Goal: Check status: Check status

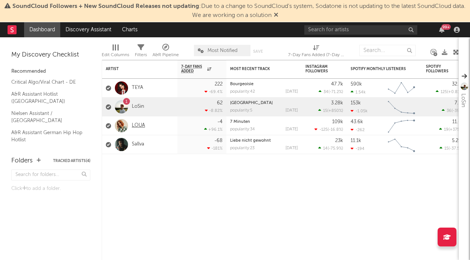
click at [137, 124] on link "LOUA" at bounding box center [138, 125] width 13 height 6
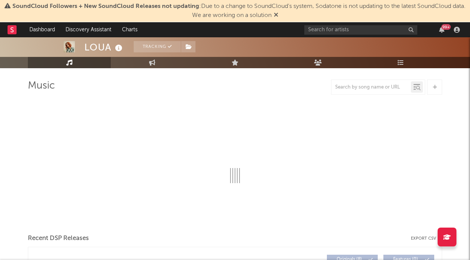
select select "6m"
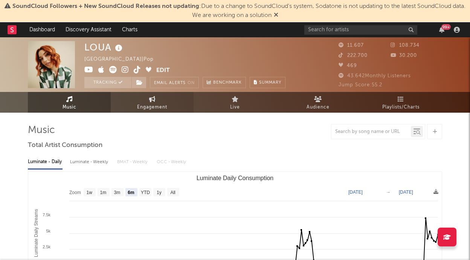
click at [148, 109] on span "Engagement" at bounding box center [152, 107] width 30 height 9
select select "1w"
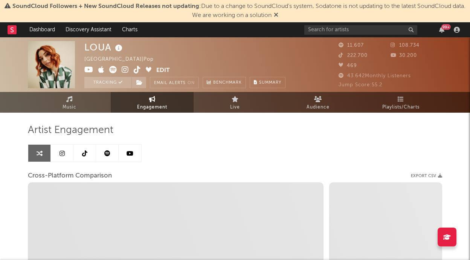
select select "1m"
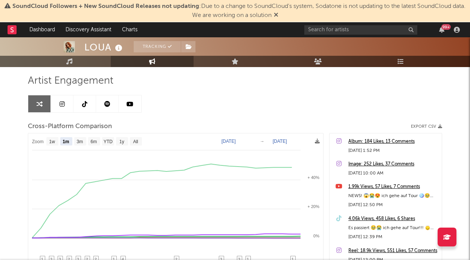
scroll to position [45, 0]
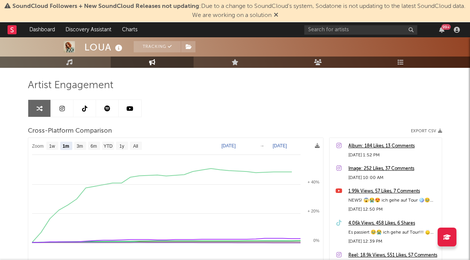
click at [65, 107] on link at bounding box center [62, 108] width 23 height 17
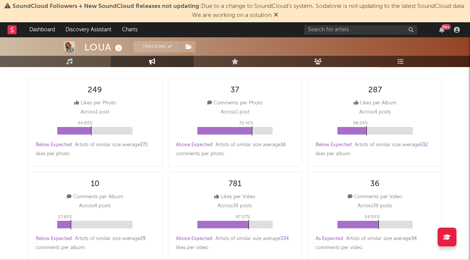
select select "6m"
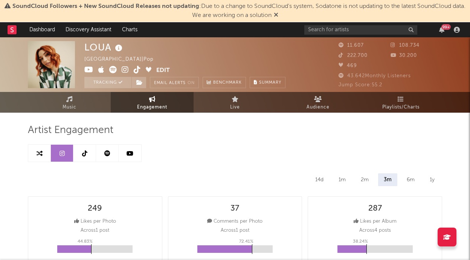
click at [84, 152] on icon at bounding box center [84, 153] width 5 height 6
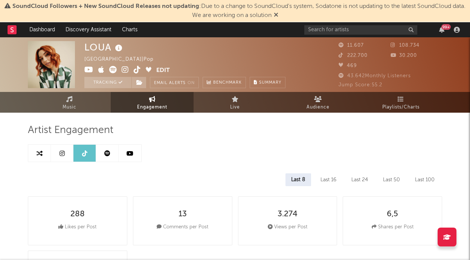
select select "6m"
click at [123, 152] on link at bounding box center [130, 153] width 23 height 17
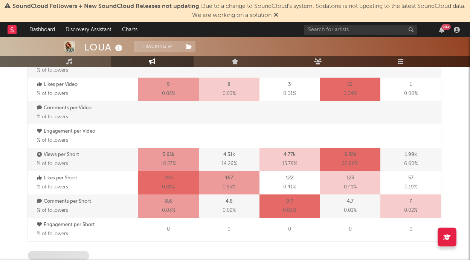
select select "6m"
